Goal: Information Seeking & Learning: Learn about a topic

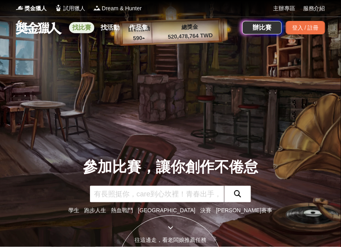
click at [85, 26] on link "找比賽" at bounding box center [81, 27] width 25 height 11
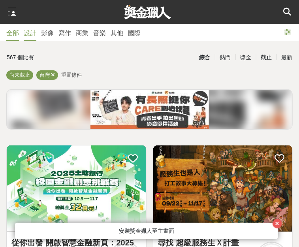
click at [29, 39] on link "設計" at bounding box center [30, 32] width 13 height 17
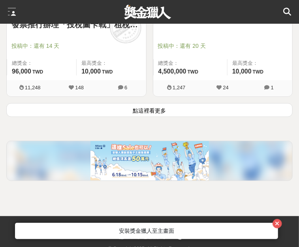
scroll to position [2296, 0]
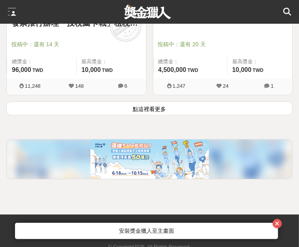
click at [162, 112] on button "點這裡看更多" at bounding box center [149, 108] width 286 height 14
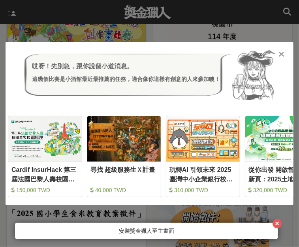
scroll to position [3151, 0]
click at [280, 56] on icon at bounding box center [282, 54] width 6 height 8
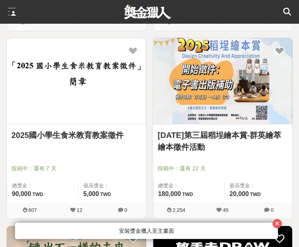
scroll to position [3301, 0]
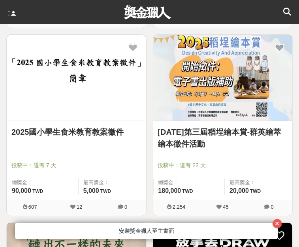
click at [185, 140] on link "[DATE]第三屆稻埕繪本賞-群英繪萃 繪本徵件活動" at bounding box center [223, 138] width 130 height 24
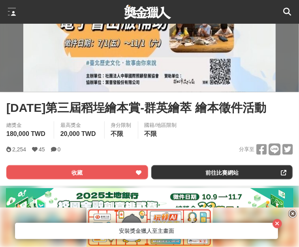
scroll to position [208, 0]
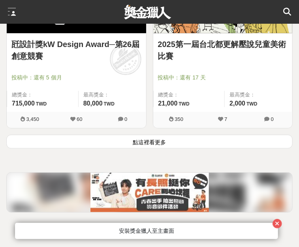
scroll to position [4515, 0]
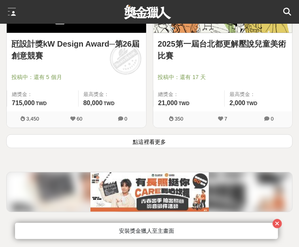
click at [139, 139] on button "點這裡看更多" at bounding box center [149, 141] width 286 height 14
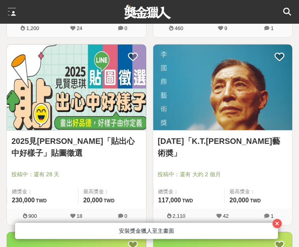
scroll to position [6108, 0]
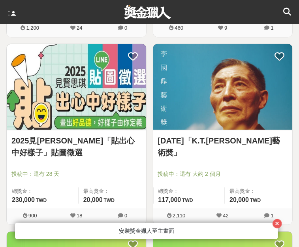
click at [116, 139] on link "2025見[PERSON_NAME]「貼出心中好樣子」貼圖徵選" at bounding box center [76, 147] width 130 height 24
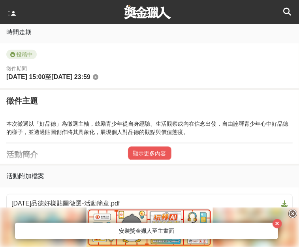
scroll to position [382, 0]
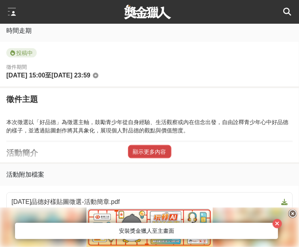
click at [129, 145] on button "顯示更多內容" at bounding box center [149, 151] width 43 height 13
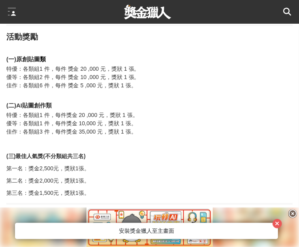
scroll to position [1197, 0]
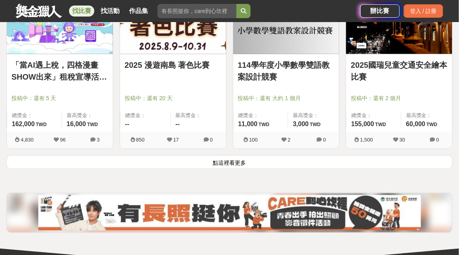
scroll to position [3028, 0]
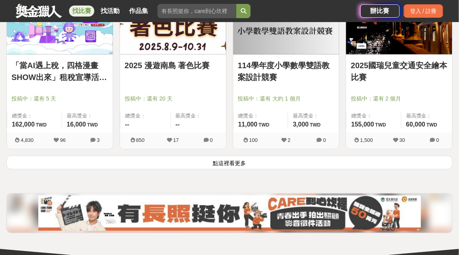
click at [226, 164] on button "點這裡看更多" at bounding box center [229, 163] width 446 height 14
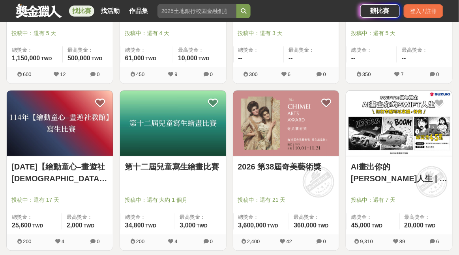
scroll to position [3949, 0]
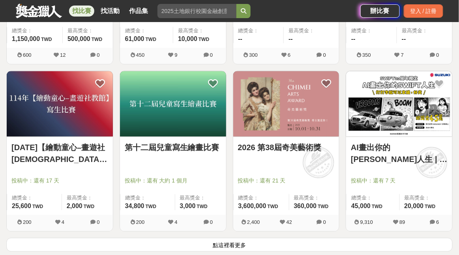
click at [230, 246] on button "點這裡看更多" at bounding box center [229, 245] width 446 height 14
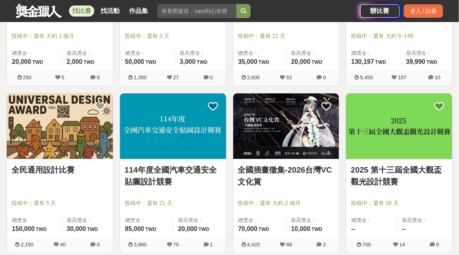
scroll to position [4261, 0]
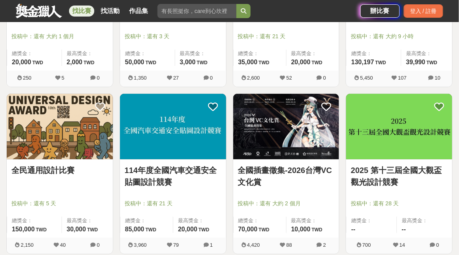
click at [157, 181] on link "114年度全國汽車交通安全貼圖設計競賽" at bounding box center [173, 177] width 97 height 24
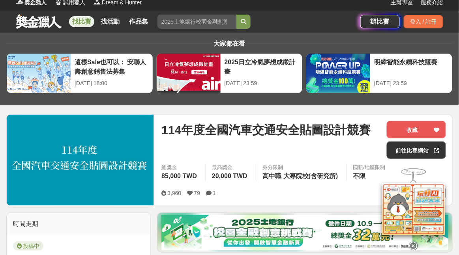
scroll to position [9, 0]
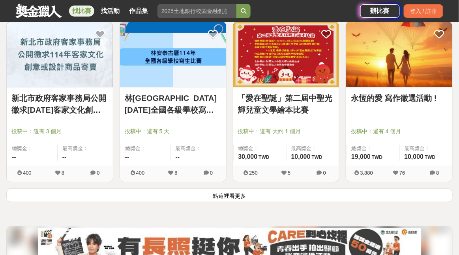
scroll to position [5023, 0]
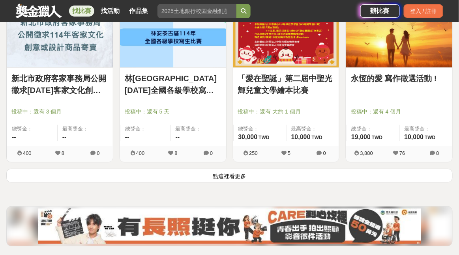
click at [222, 176] on button "點這裡看更多" at bounding box center [229, 176] width 446 height 14
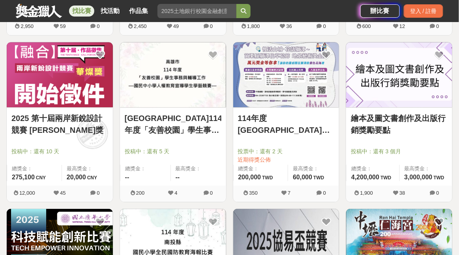
scroll to position [5484, 0]
click at [341, 116] on link "繪本及圖文書創作及出版行銷獎勵要點" at bounding box center [399, 124] width 97 height 24
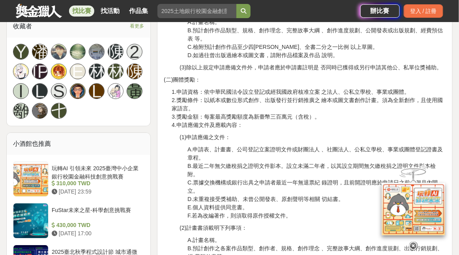
scroll to position [502, 0]
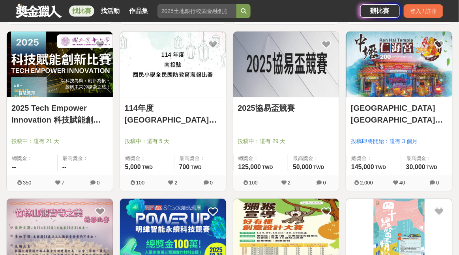
scroll to position [5645, 0]
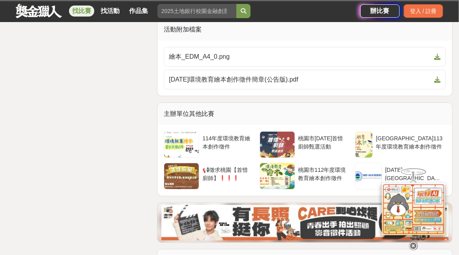
scroll to position [2141, 0]
